Goal: Communication & Community: Share content

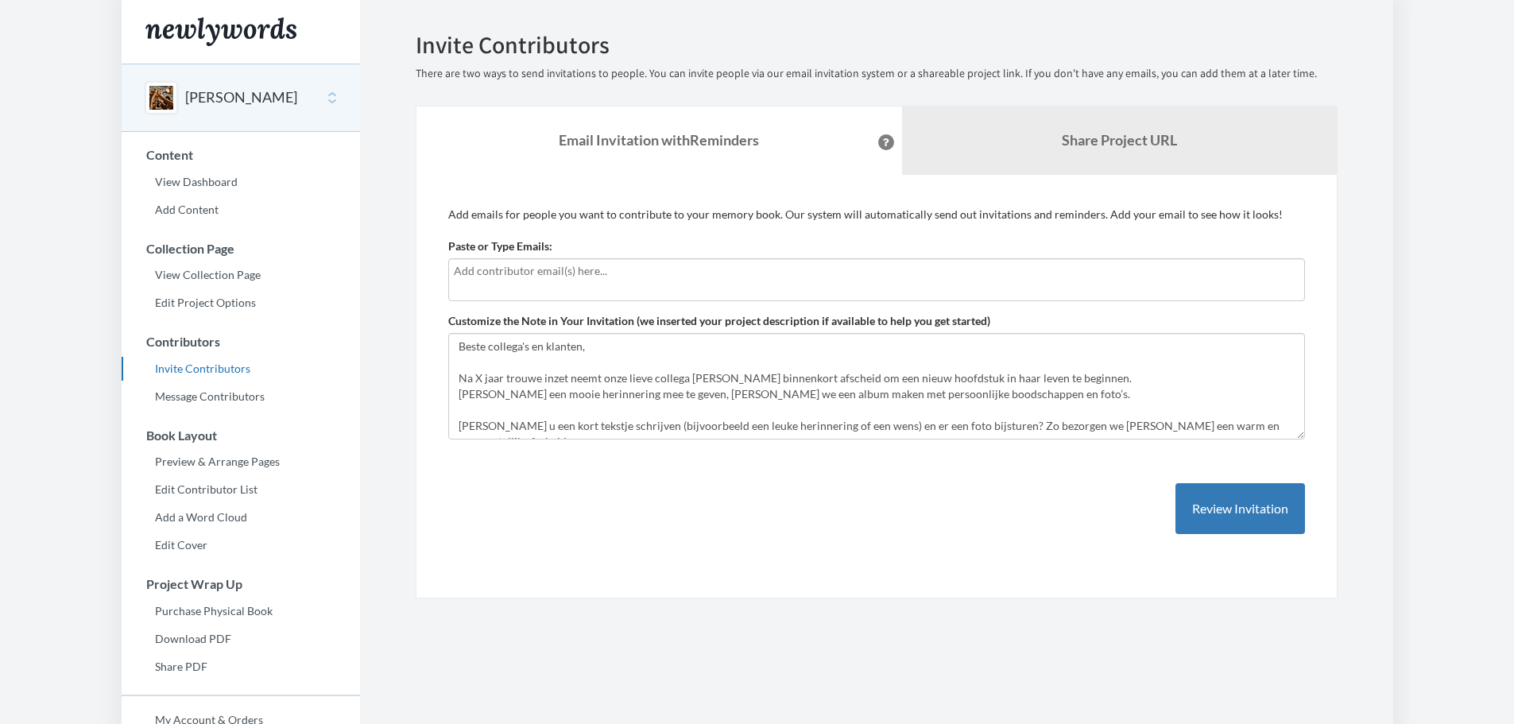
click at [534, 277] on input "text" at bounding box center [877, 270] width 846 height 17
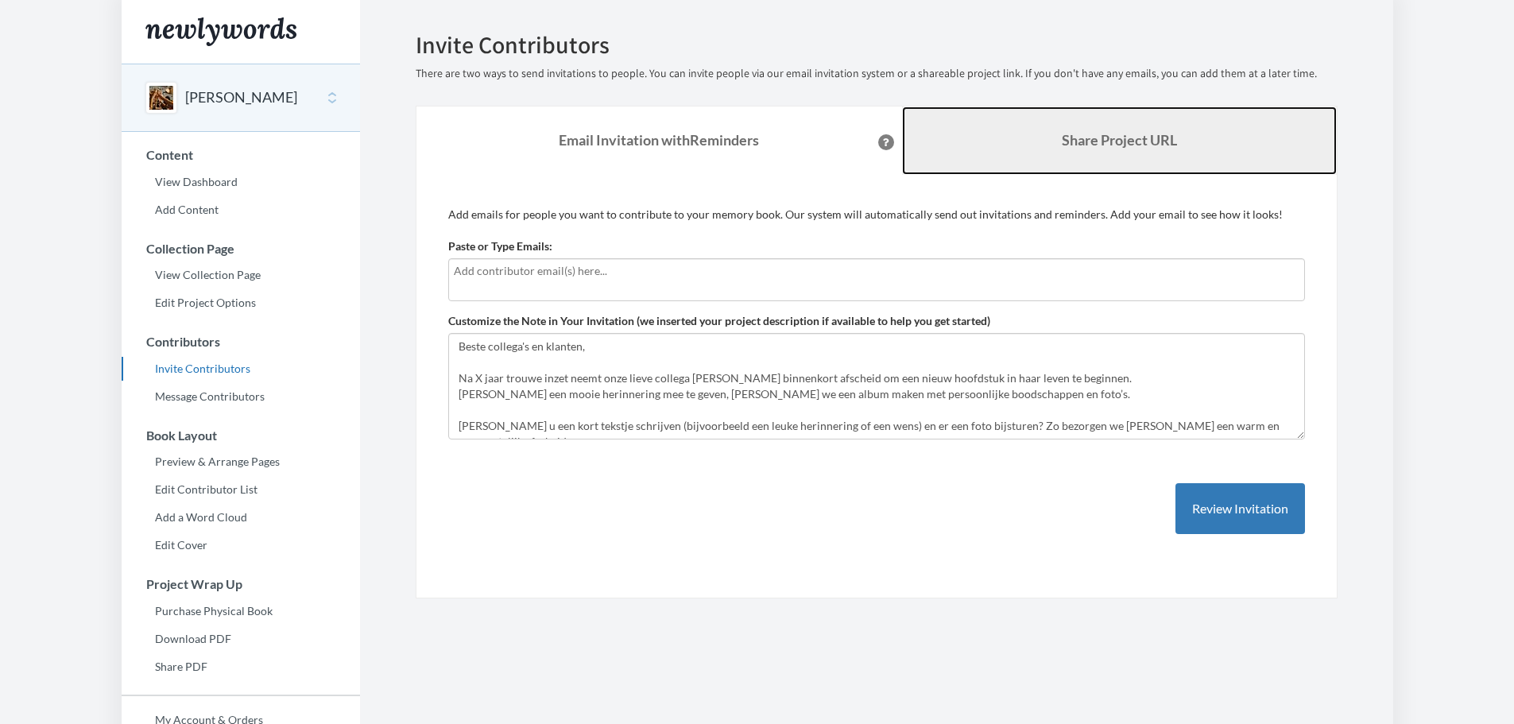
click at [1126, 133] on b "Share Project URL" at bounding box center [1119, 139] width 115 height 17
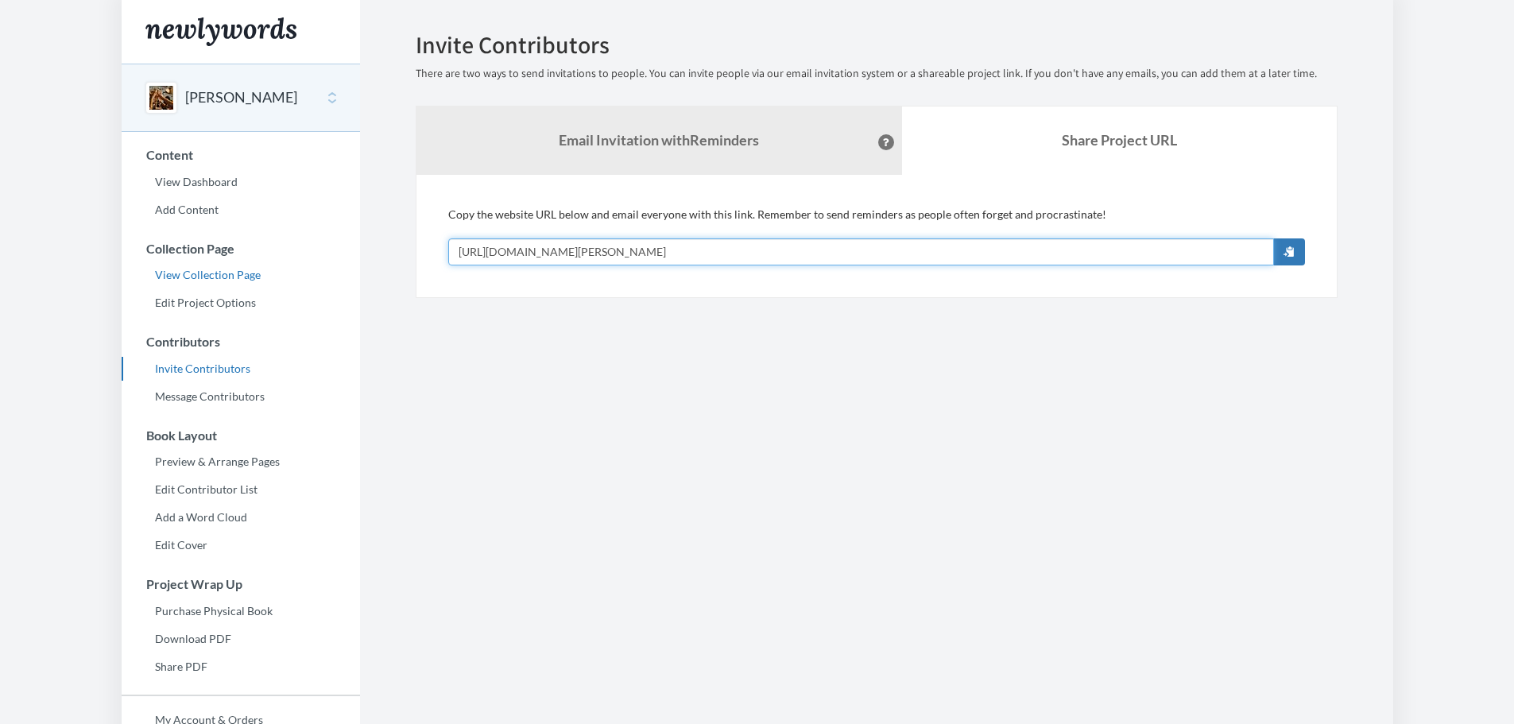
drag, startPoint x: 846, startPoint y: 250, endPoint x: 345, endPoint y: 279, distance: 502.4
click at [345, 279] on div "Main menu [PERSON_NAME] Select a project [PERSON_NAME] Start Project Content Vi…" at bounding box center [758, 435] width 1272 height 870
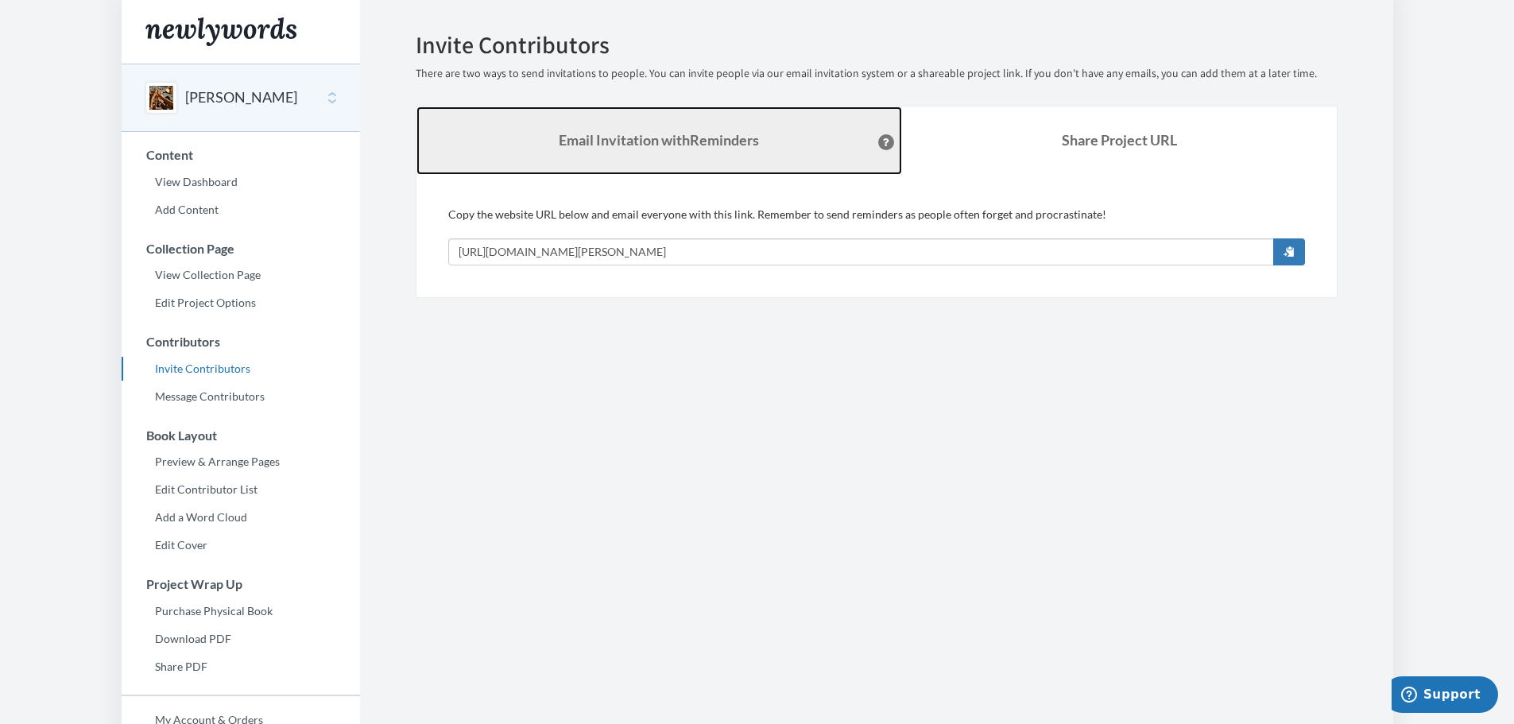
click at [727, 137] on strong "Email Invitation with Reminders" at bounding box center [659, 139] width 200 height 17
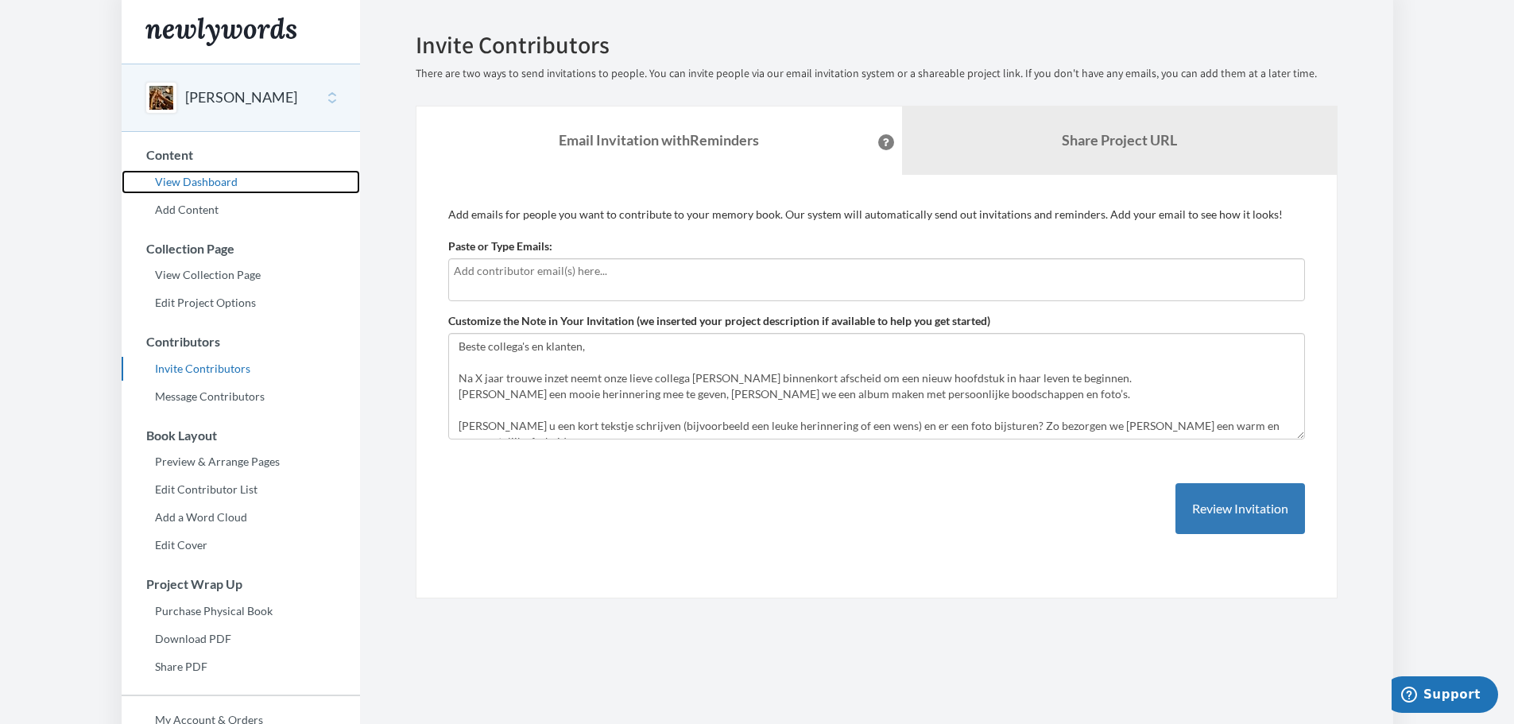
click at [202, 187] on link "View Dashboard" at bounding box center [241, 182] width 238 height 24
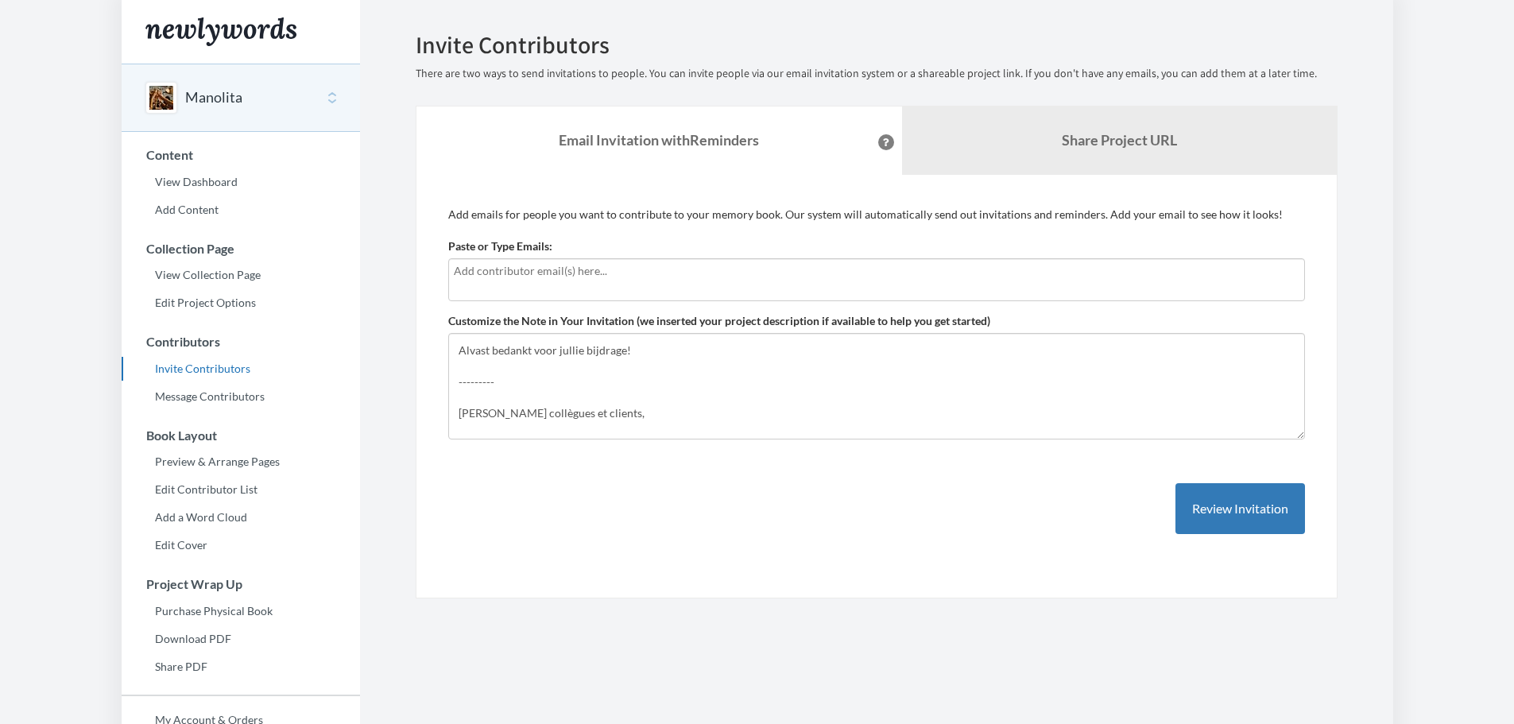
scroll to position [79, 0]
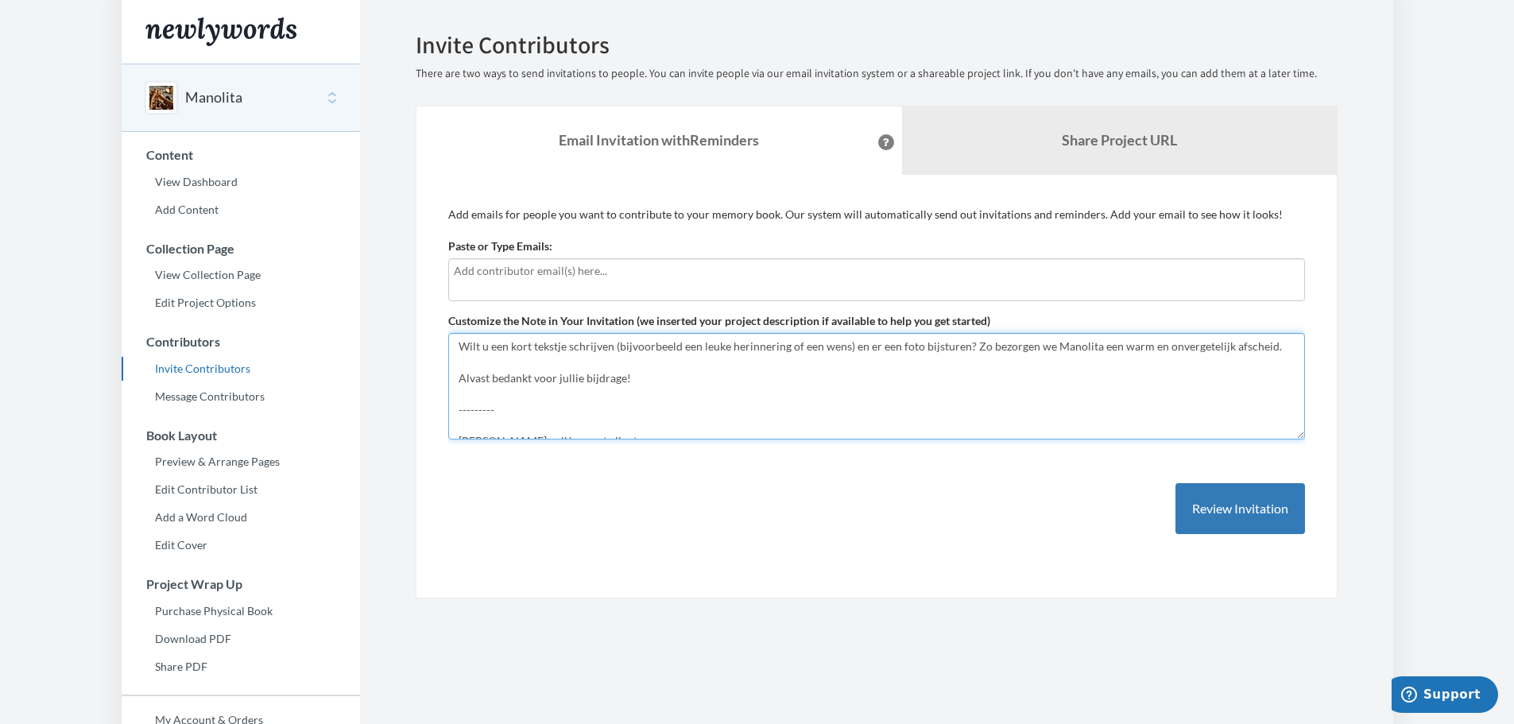
click at [534, 419] on textarea "Beste collega's en klanten, Na X jaar trouwe inzet neemt onze lieve collega [PE…" at bounding box center [876, 386] width 857 height 107
click at [530, 409] on textarea "Beste collega's en klanten, Na X jaar trouwe inzet neemt onze lieve collega [PE…" at bounding box center [876, 386] width 857 height 107
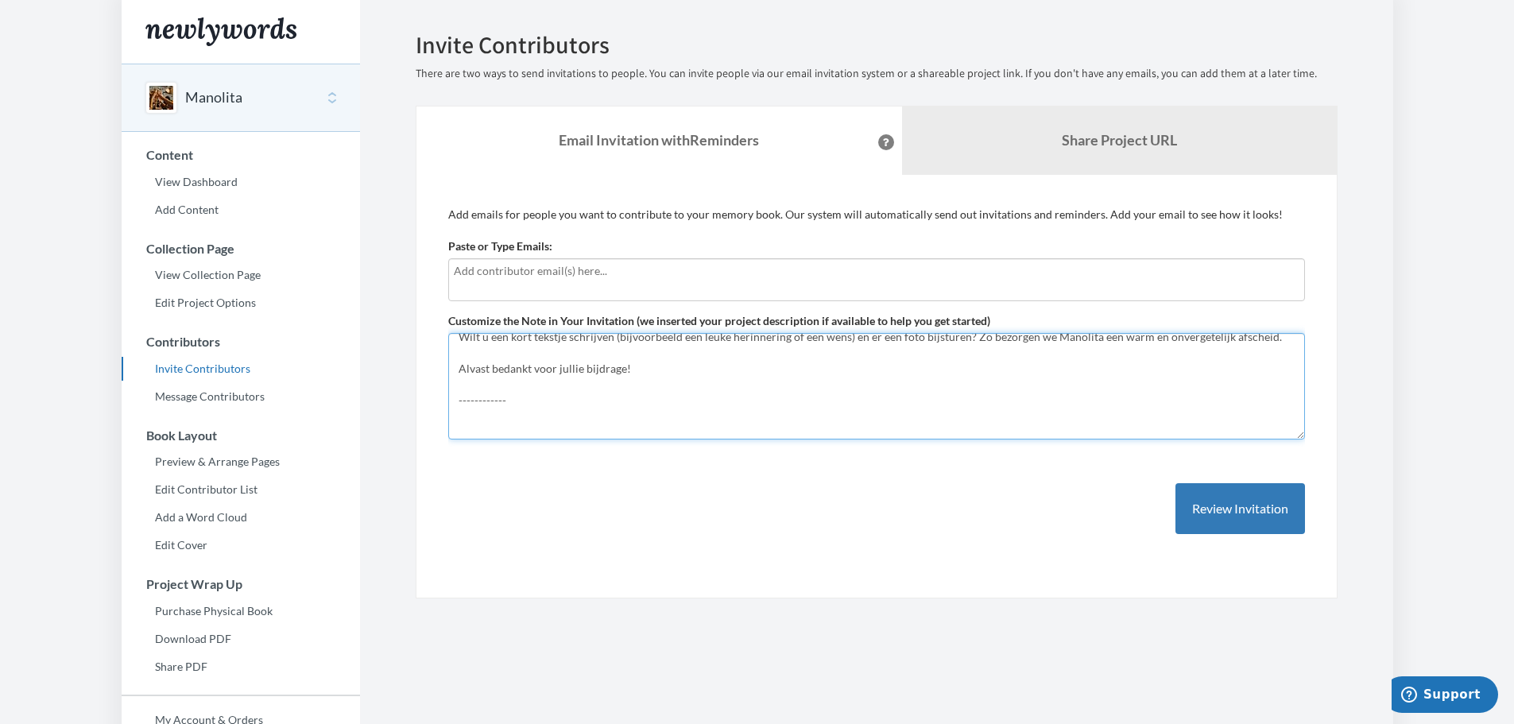
click at [500, 387] on textarea "Beste collega's en klanten, Na X jaar trouwe inzet neemt onze lieve collega [PE…" at bounding box center [876, 386] width 857 height 107
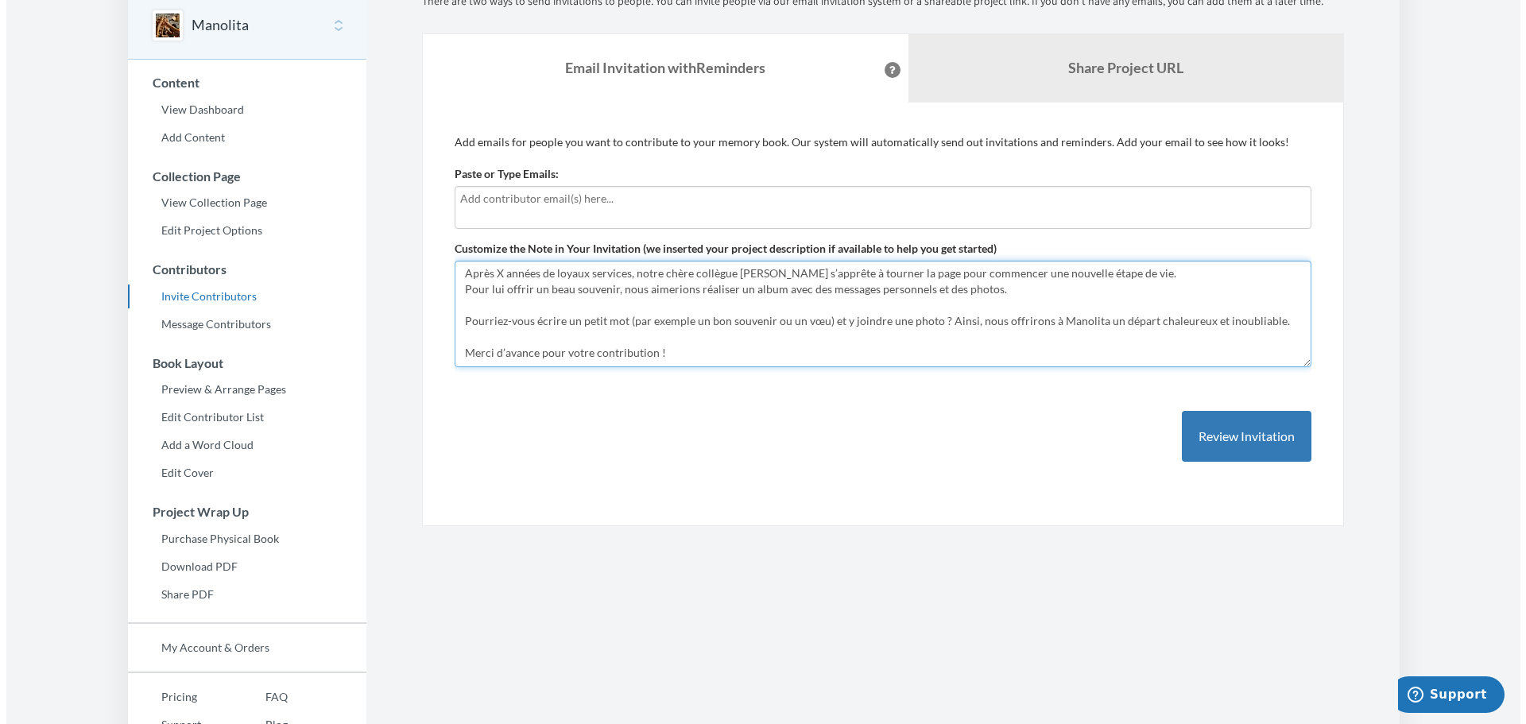
scroll to position [0, 0]
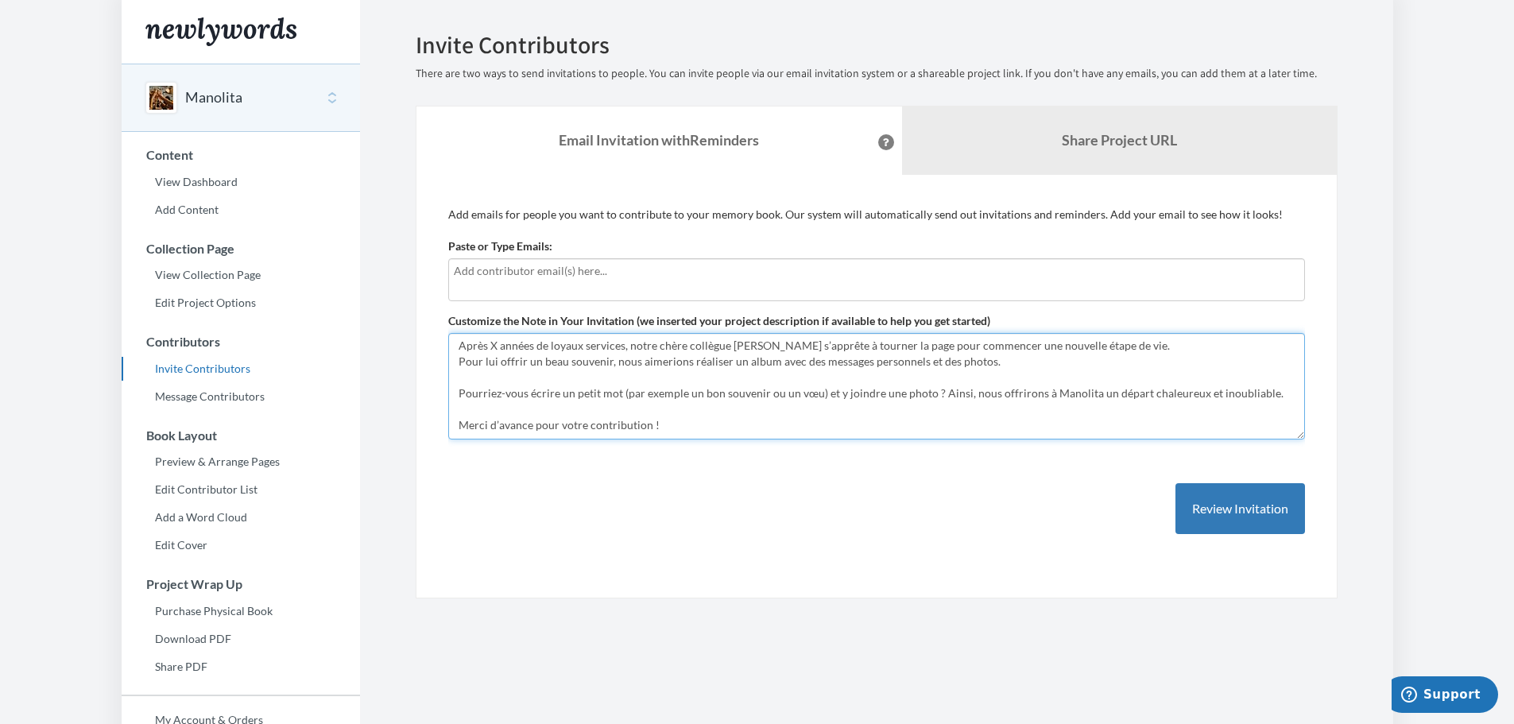
type textarea "Beste collega's en klanten, Na X jaar trouwe inzet neemt onze lieve collega Man…"
click at [513, 273] on input "text" at bounding box center [877, 270] width 846 height 17
click at [513, 275] on input "text" at bounding box center [877, 270] width 846 height 17
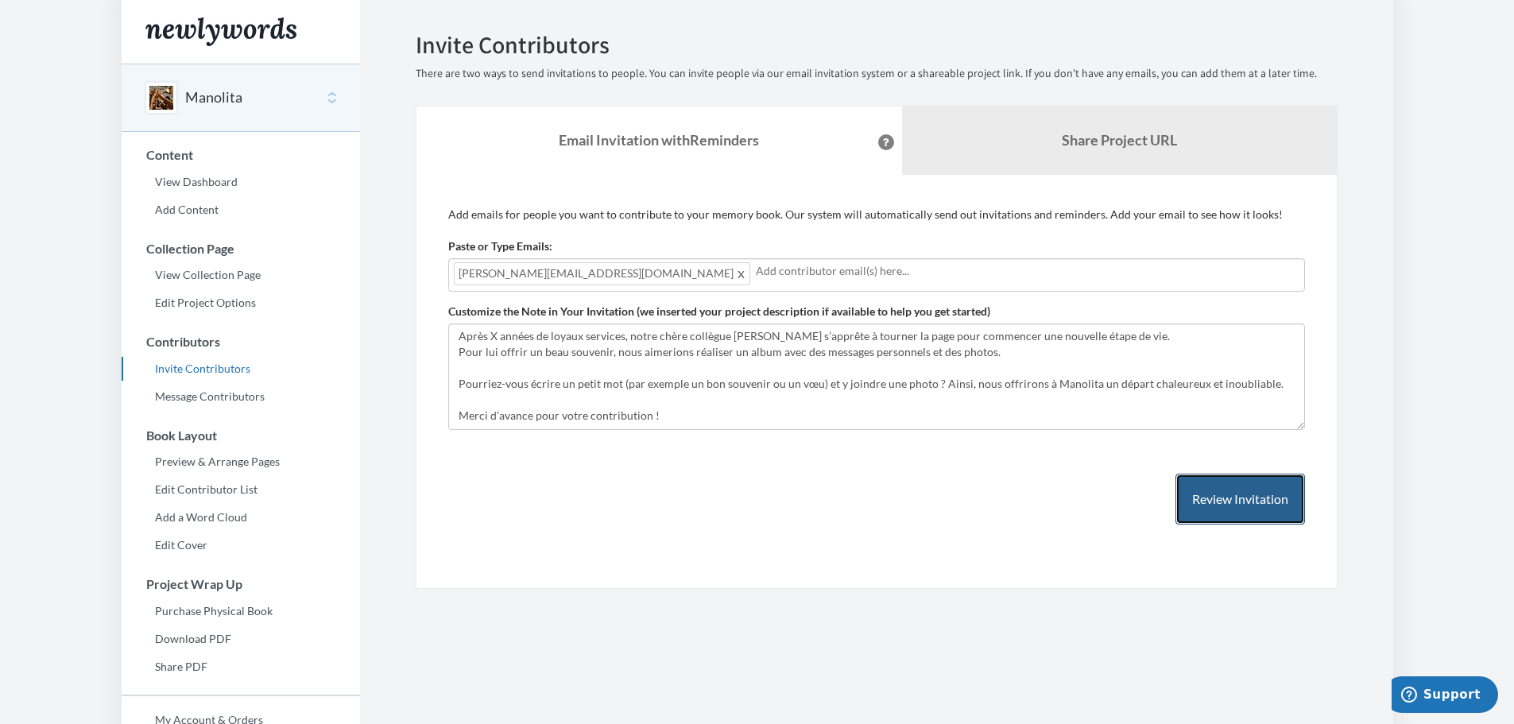
click at [1252, 509] on button "Review Invitation" at bounding box center [1241, 500] width 130 height 52
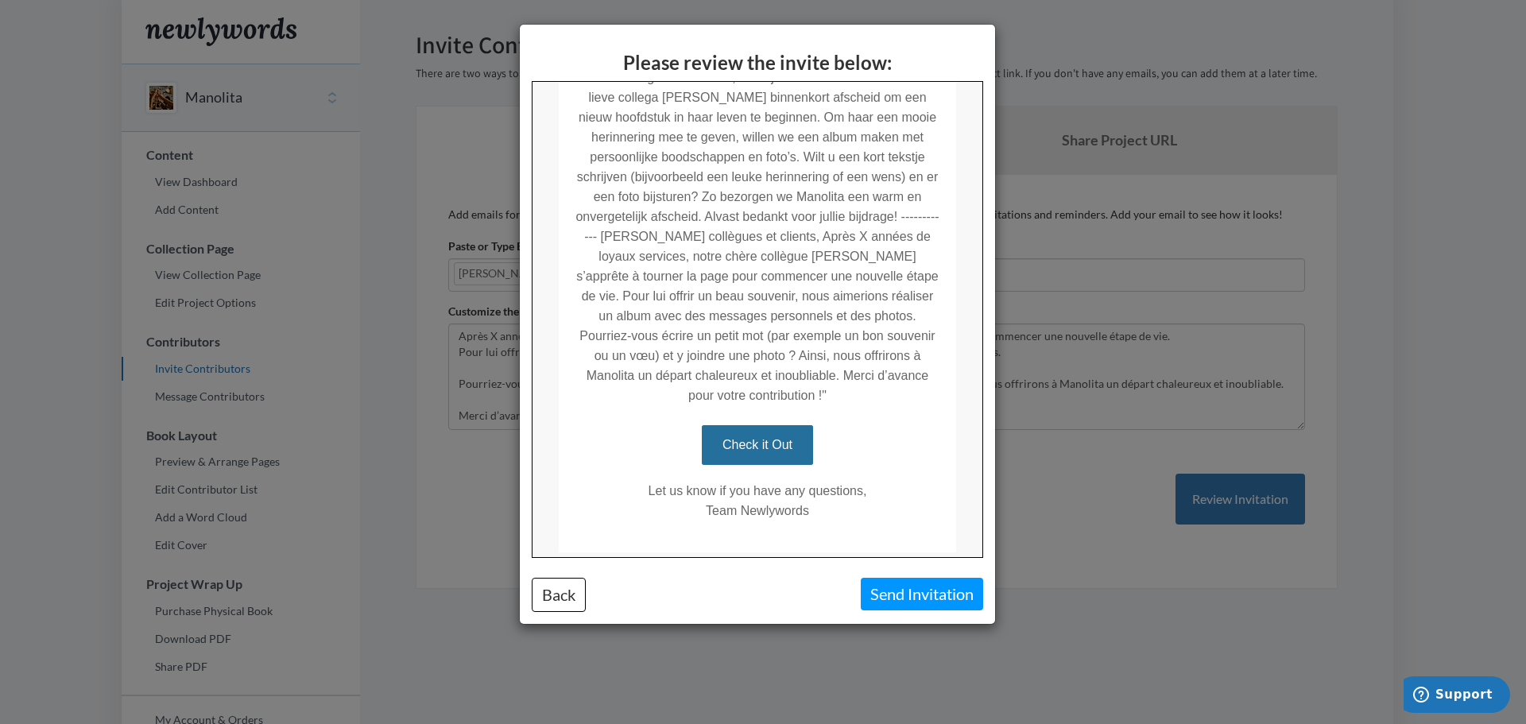
scroll to position [397, 0]
click at [920, 592] on button "Send Invitation" at bounding box center [922, 594] width 122 height 33
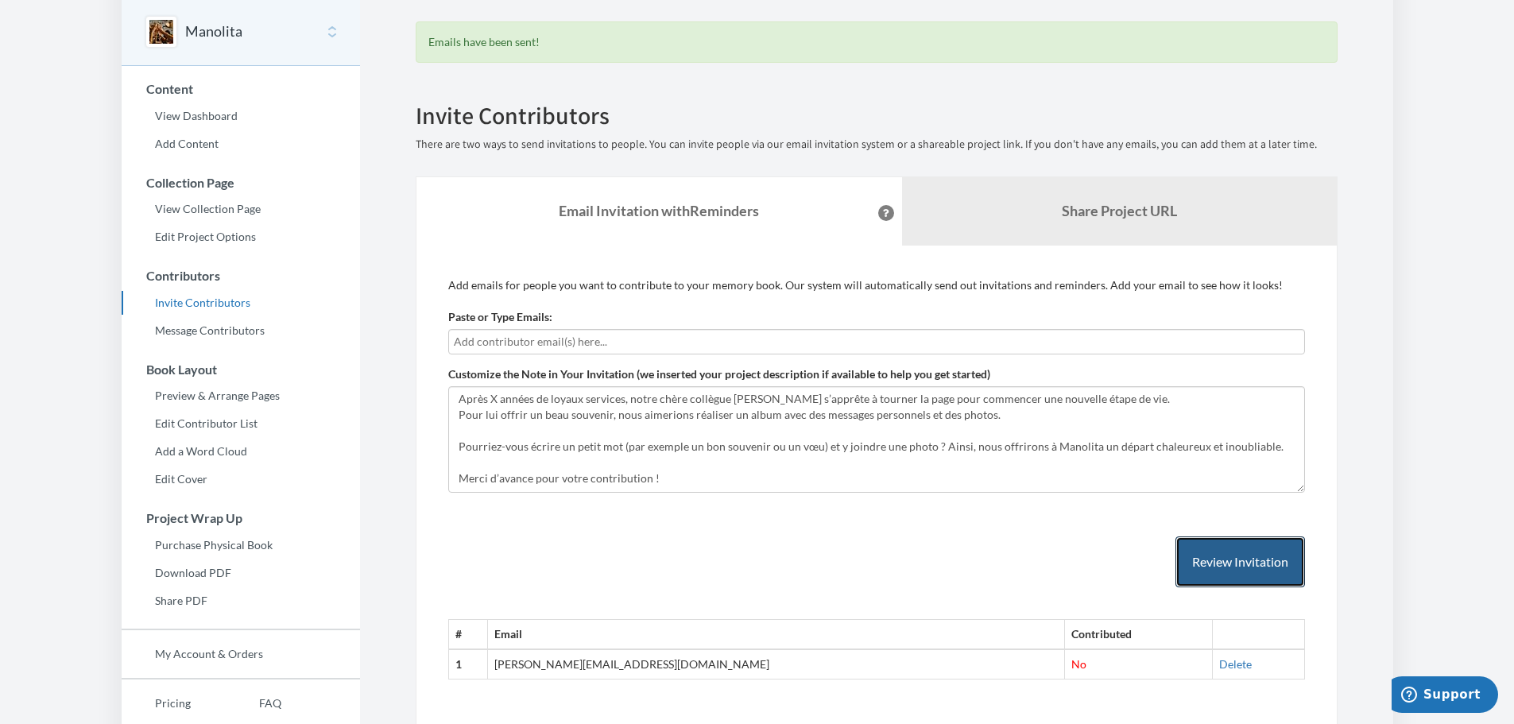
scroll to position [145, 0]
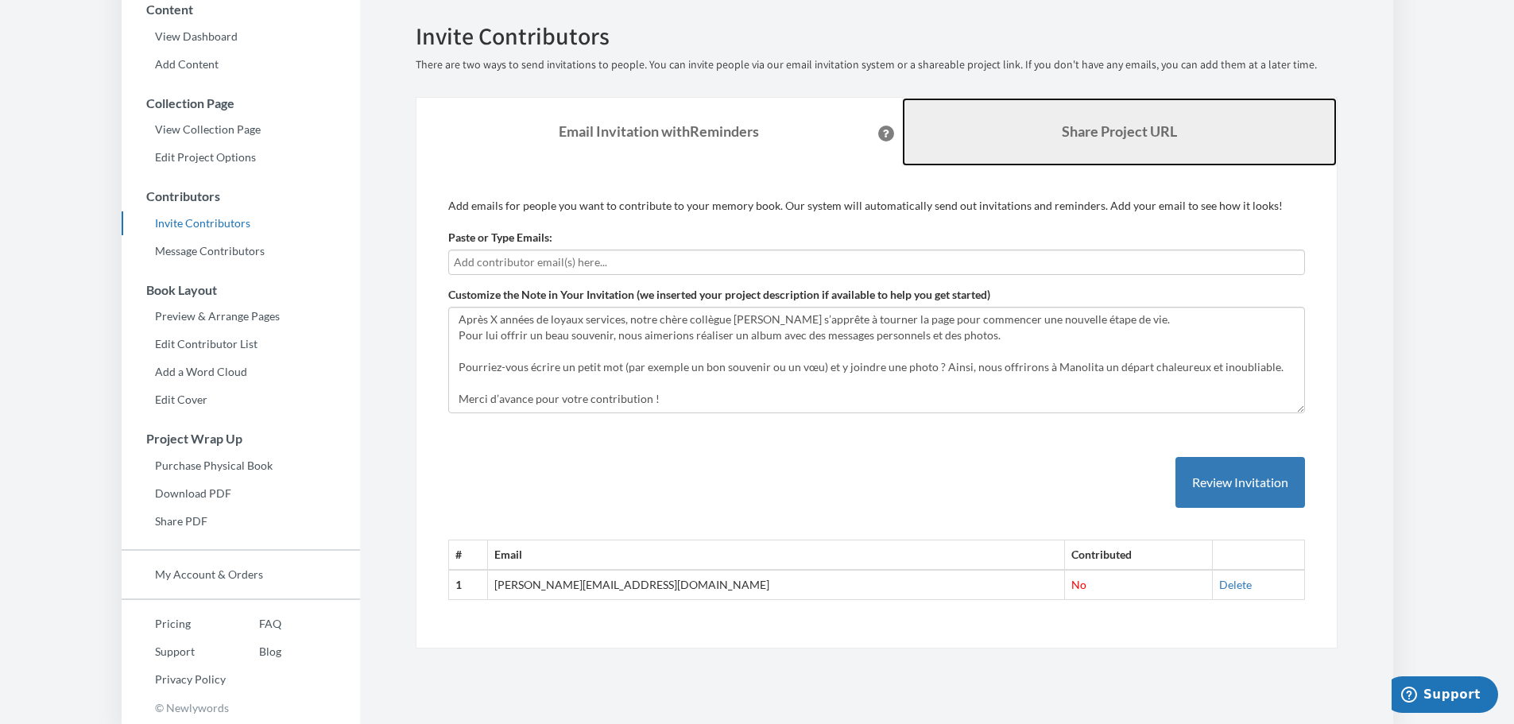
click at [1063, 136] on b "Share Project URL" at bounding box center [1119, 130] width 115 height 17
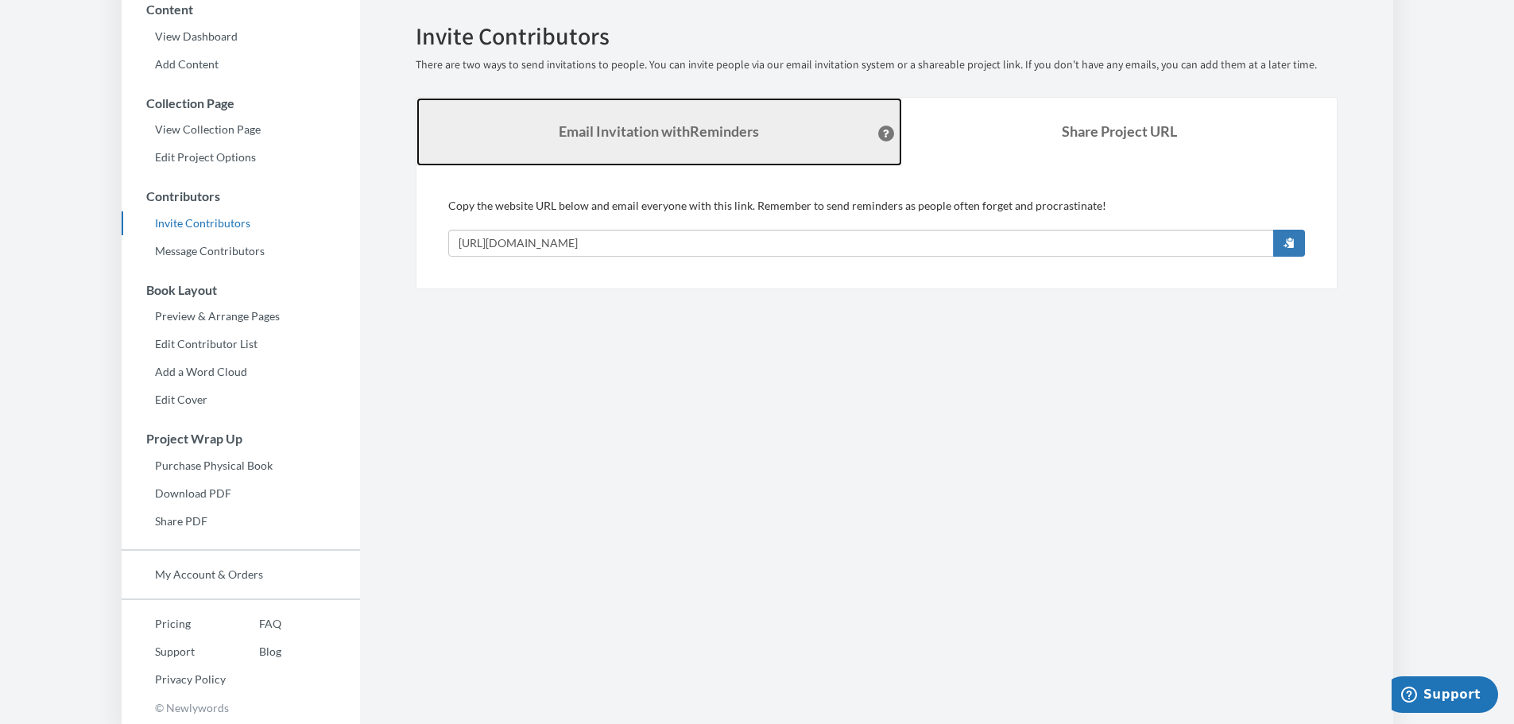
click at [711, 157] on link "Email Invitation with Reminders" at bounding box center [659, 132] width 486 height 68
